Goal: Find specific page/section: Find specific page/section

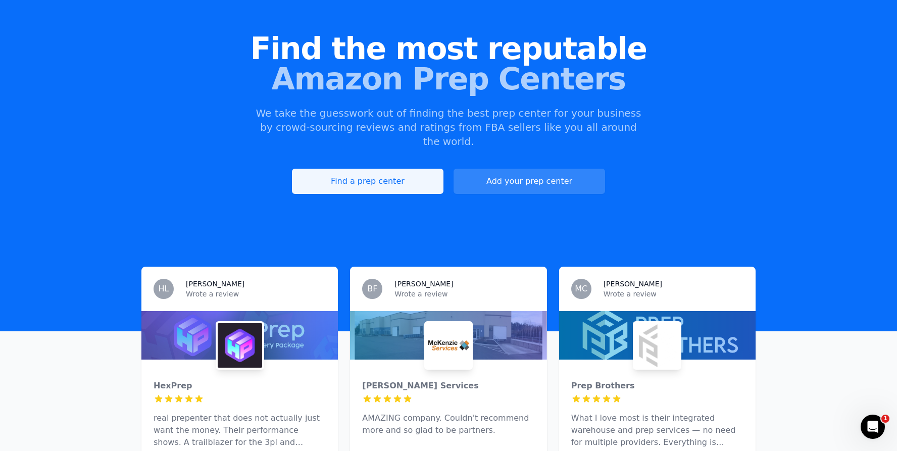
click at [411, 169] on link "Find a prep center" at bounding box center [368, 181] width 152 height 25
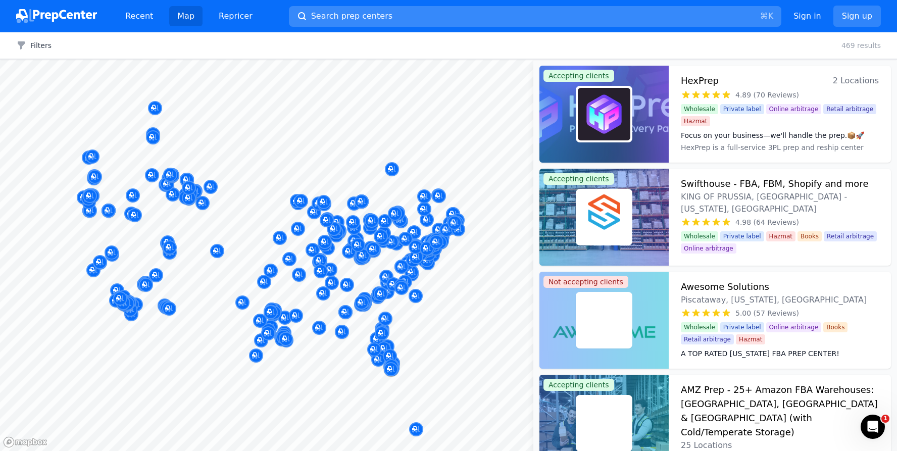
click at [365, 14] on span "Search prep centers" at bounding box center [351, 16] width 81 height 12
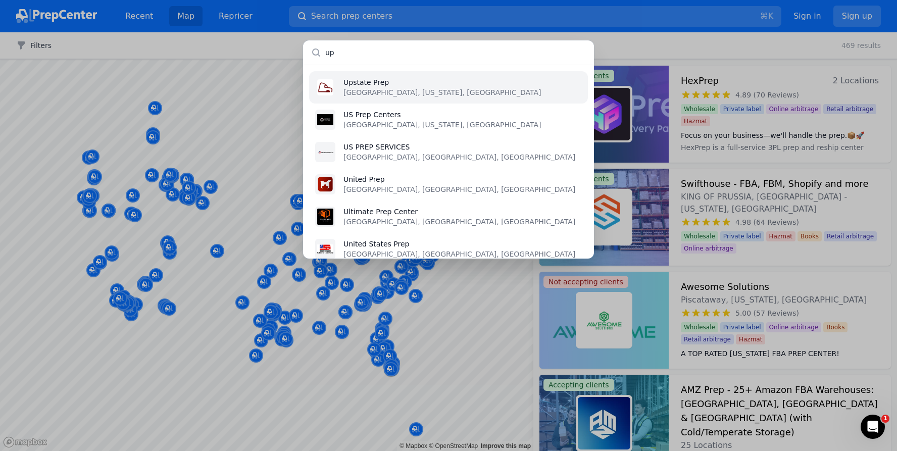
type input "up"
click at [381, 81] on p "Upstate Prep" at bounding box center [443, 82] width 198 height 10
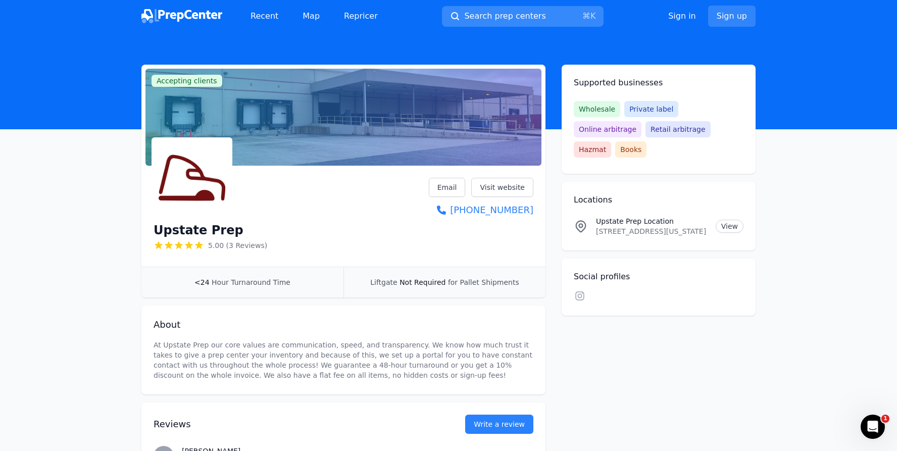
click at [482, 21] on span "Search prep centers" at bounding box center [504, 16] width 81 height 12
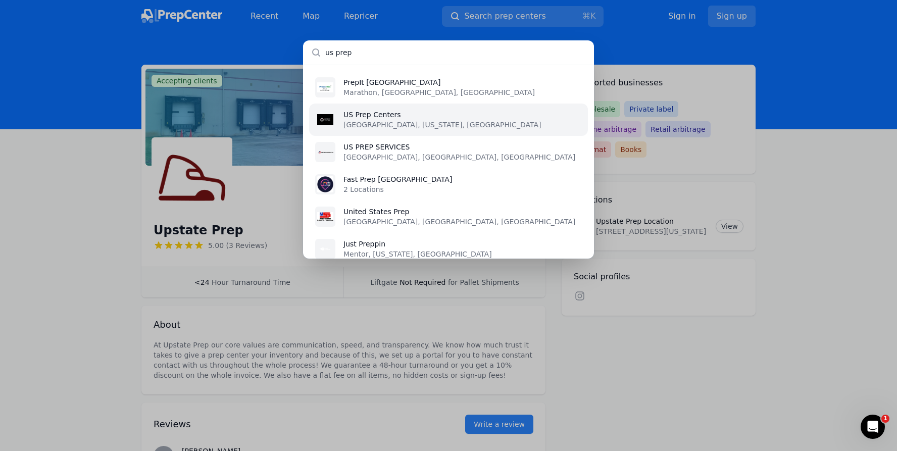
type input "us prep"
click at [381, 118] on p "US Prep Centers" at bounding box center [443, 115] width 198 height 10
